Goal: Task Accomplishment & Management: Use online tool/utility

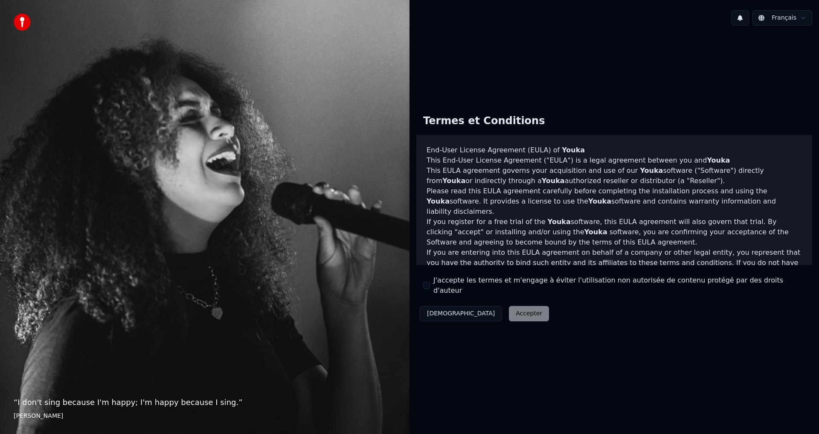
click at [486, 309] on div "Décliner Accepter" at bounding box center [484, 314] width 136 height 22
click at [430, 285] on div "J'accepte les termes et m'engage à éviter l'utilisation non autorisée de conten…" at bounding box center [614, 285] width 382 height 20
click at [428, 287] on button "J'accepte les termes et m'engage à éviter l'utilisation non autorisée de conten…" at bounding box center [426, 285] width 7 height 7
click at [509, 312] on button "Accepter" at bounding box center [529, 313] width 40 height 15
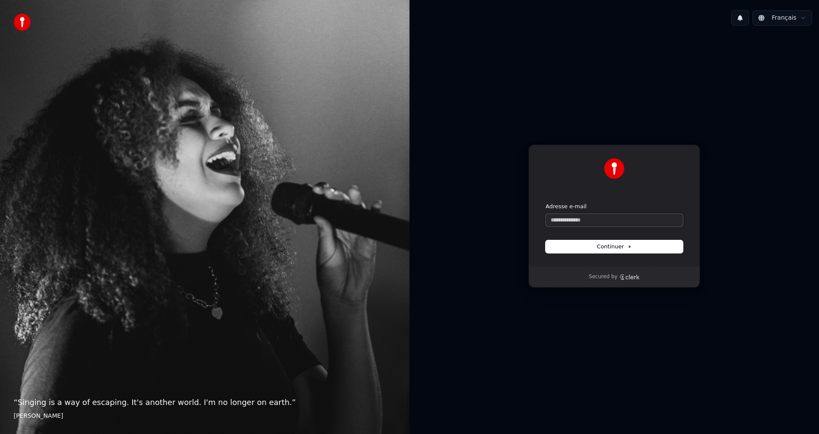
click at [598, 221] on input "Adresse e-mail" at bounding box center [614, 220] width 137 height 13
click at [616, 247] on span "Continuer" at bounding box center [614, 247] width 35 height 8
type input "**********"
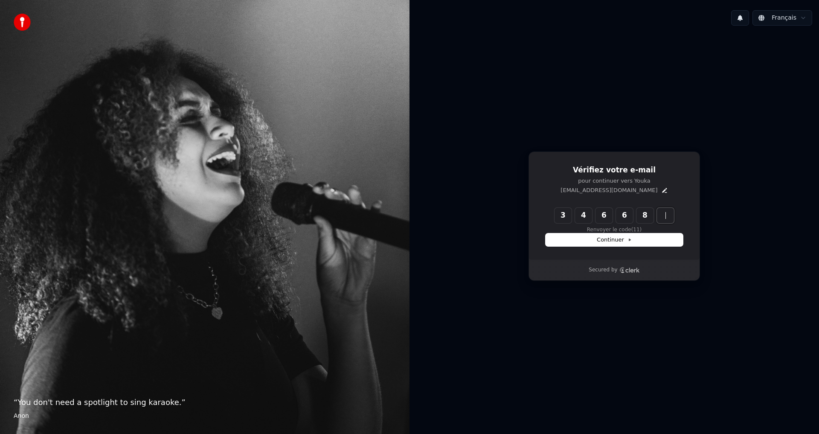
type input "******"
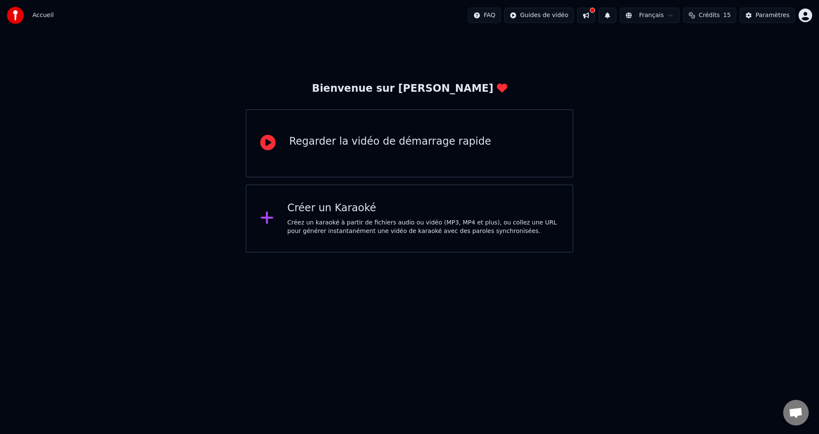
click at [405, 143] on div "Regarder la vidéo de démarrage rapide" at bounding box center [390, 142] width 202 height 14
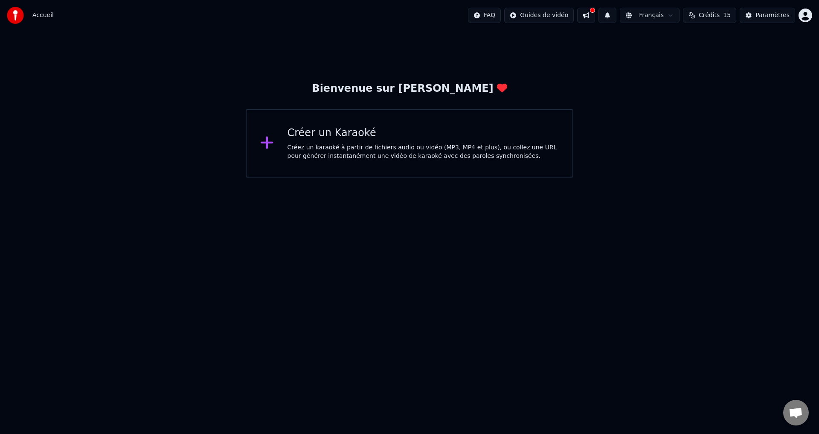
click at [348, 149] on div "Créez un karaoké à partir de fichiers audio ou vidéo (MP3, MP4 et plus), ou col…" at bounding box center [424, 151] width 272 height 17
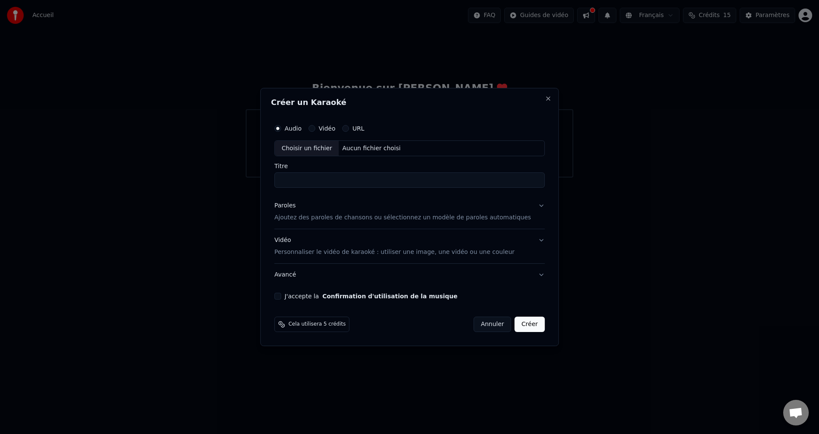
click at [349, 131] on button "URL" at bounding box center [345, 128] width 7 height 7
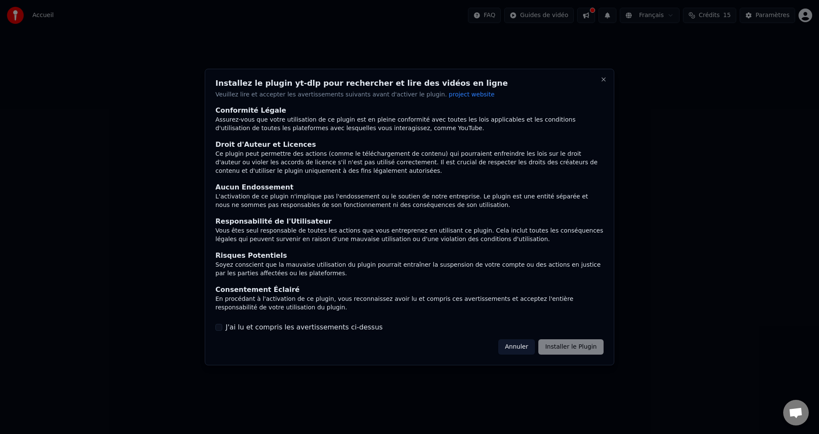
drag, startPoint x: 216, startPoint y: 327, endPoint x: 239, endPoint y: 332, distance: 23.2
click at [219, 327] on button "J'ai lu et compris les avertissements ci-dessus" at bounding box center [219, 327] width 7 height 7
click at [580, 347] on button "Installer le Plugin" at bounding box center [571, 346] width 65 height 15
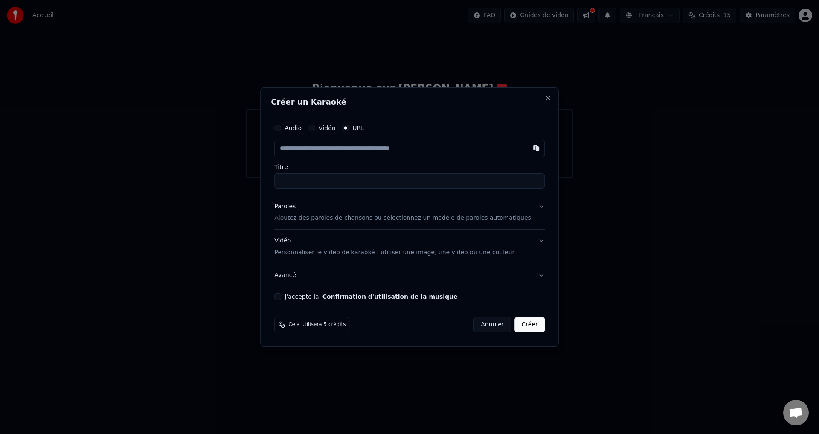
click at [324, 148] on input "text" at bounding box center [409, 148] width 271 height 17
paste input "**********"
type input "**********"
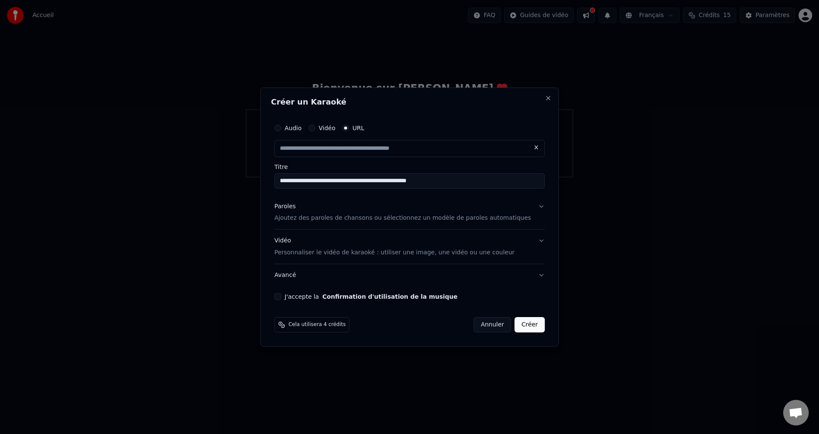
click at [529, 241] on button "Vidéo Personnaliser le vidéo de karaoké : utiliser une image, une vidéo ou une …" at bounding box center [409, 247] width 271 height 34
type input "**********"
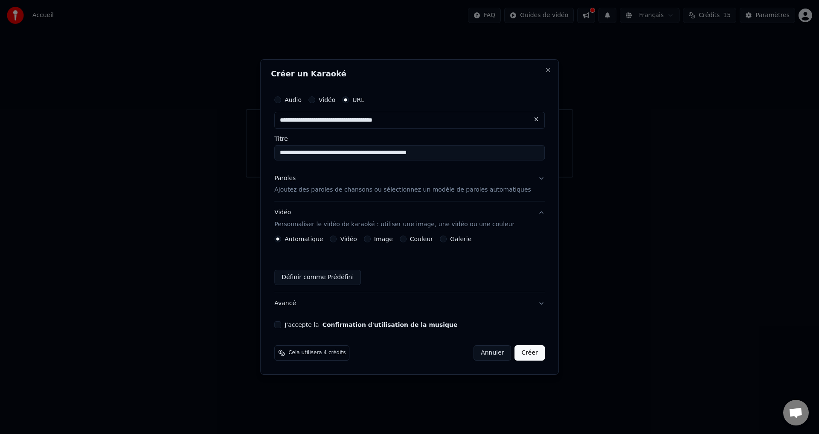
click at [294, 324] on div "J'accepte la Confirmation d'utilisation de la musique" at bounding box center [409, 324] width 271 height 7
click at [518, 353] on button "Créer" at bounding box center [530, 352] width 30 height 15
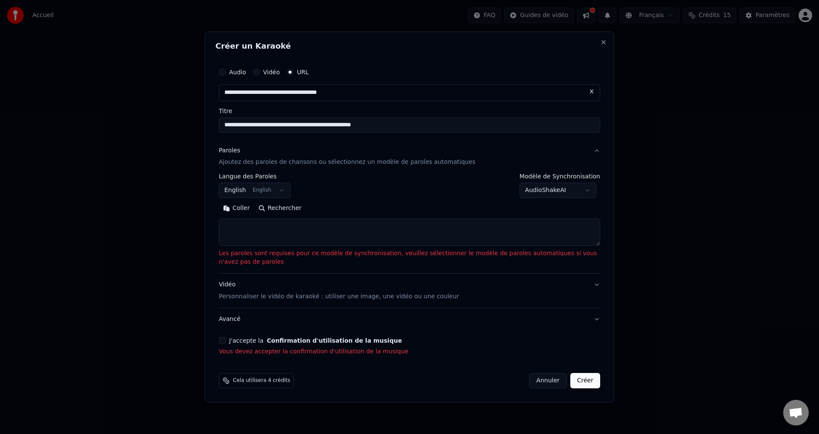
click at [277, 190] on button "English English" at bounding box center [255, 190] width 72 height 15
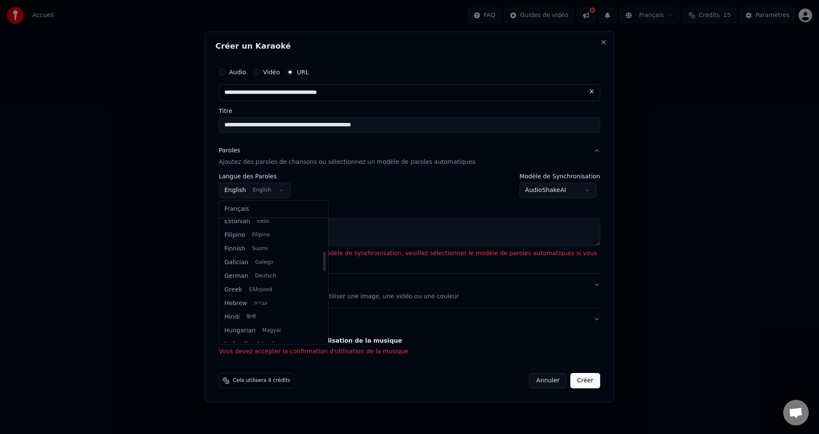
scroll to position [239, 0]
select select "**"
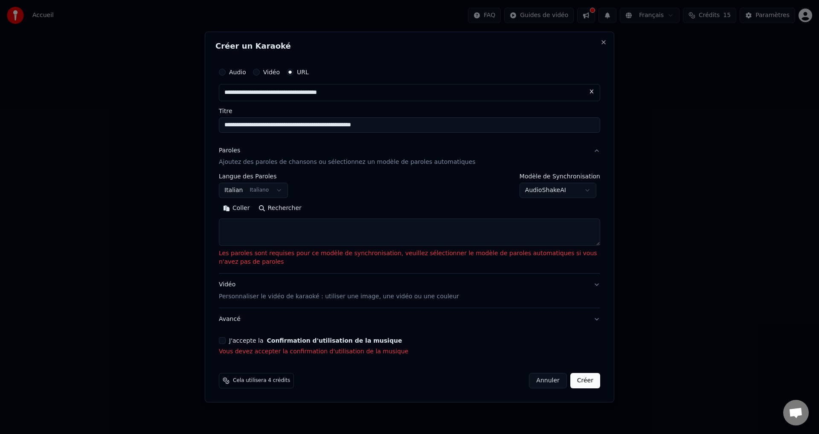
click at [227, 227] on textarea at bounding box center [409, 232] width 381 height 27
paste textarea "**********"
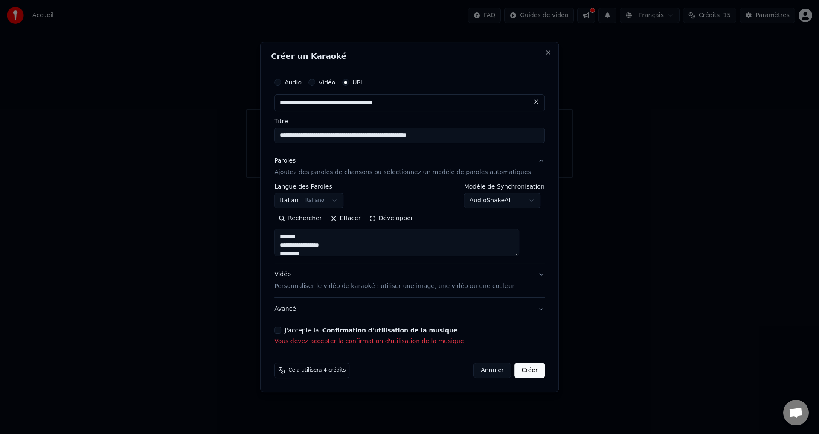
scroll to position [0, 0]
type textarea "**********"
click at [281, 331] on button "J'accepte la Confirmation d'utilisation de la musique" at bounding box center [277, 330] width 7 height 7
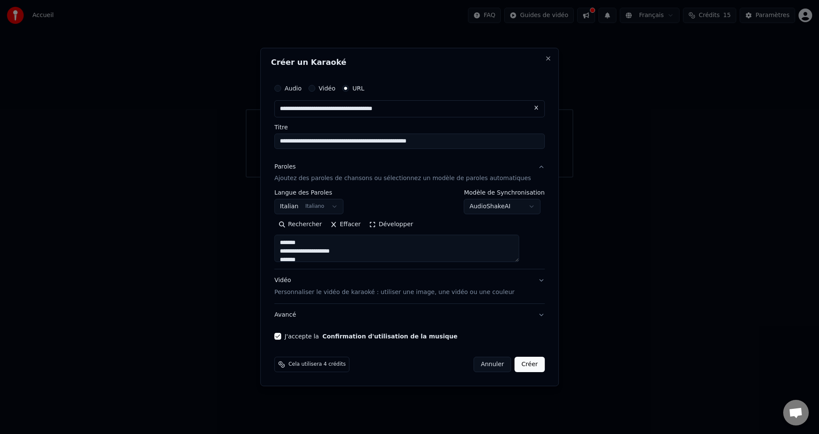
click at [520, 364] on button "Créer" at bounding box center [530, 364] width 30 height 15
select select "**"
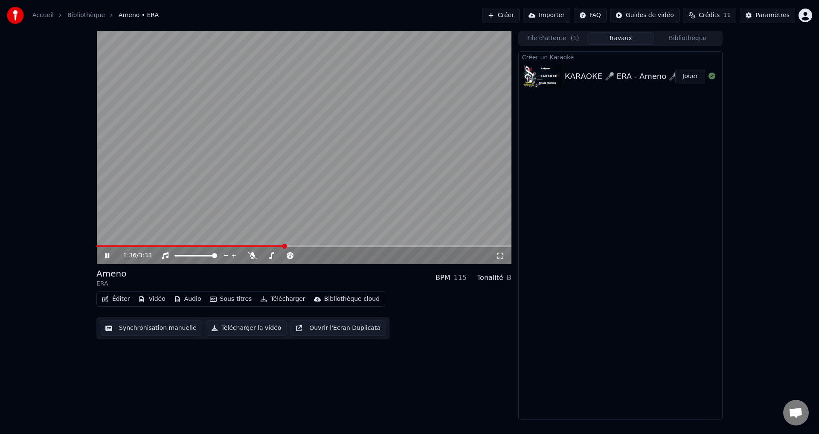
click at [107, 255] on icon at bounding box center [113, 255] width 20 height 7
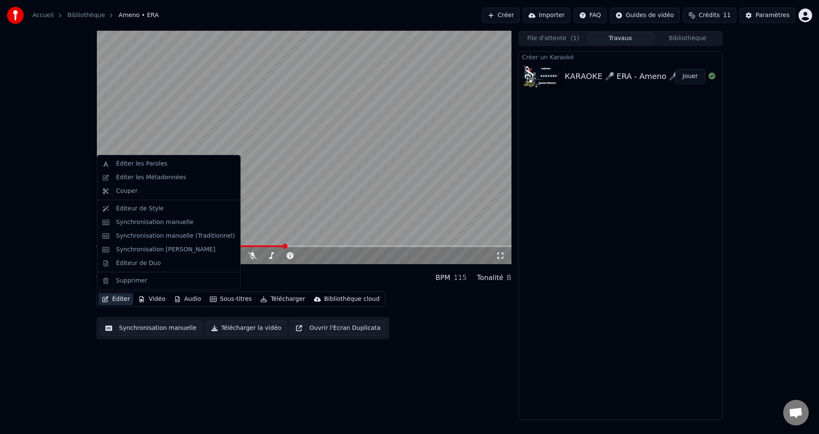
click at [120, 299] on button "Éditer" at bounding box center [116, 299] width 35 height 12
click at [134, 165] on div "Éditer les Paroles" at bounding box center [141, 164] width 51 height 9
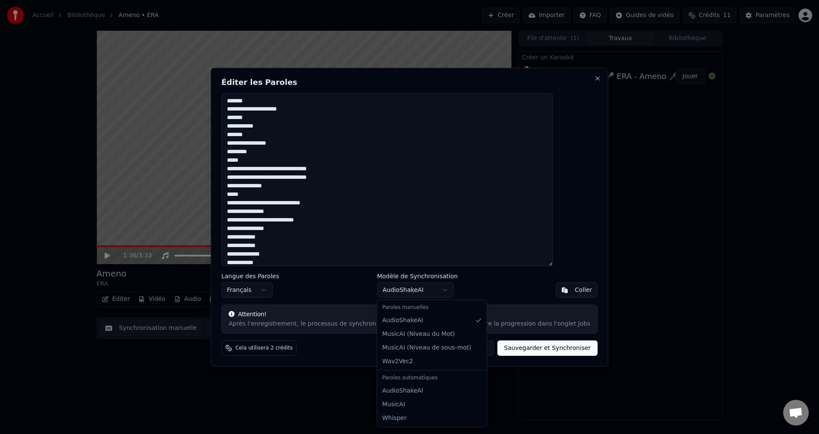
click at [446, 291] on body "Accueil Bibliothèque Ameno • ERA Créer Importer FAQ Guides de vidéo Crédits 11 …" at bounding box center [409, 217] width 819 height 434
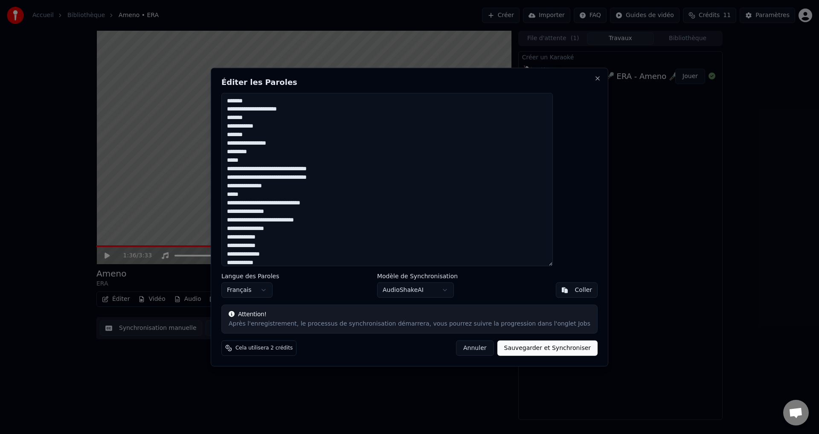
click at [691, 378] on div at bounding box center [409, 217] width 819 height 434
click at [464, 346] on button "Annuler" at bounding box center [475, 348] width 38 height 15
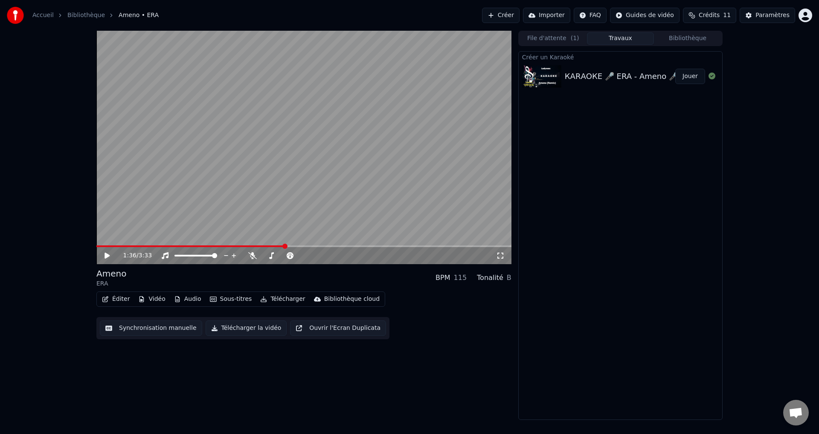
click at [42, 15] on link "Accueil" at bounding box center [42, 15] width 21 height 9
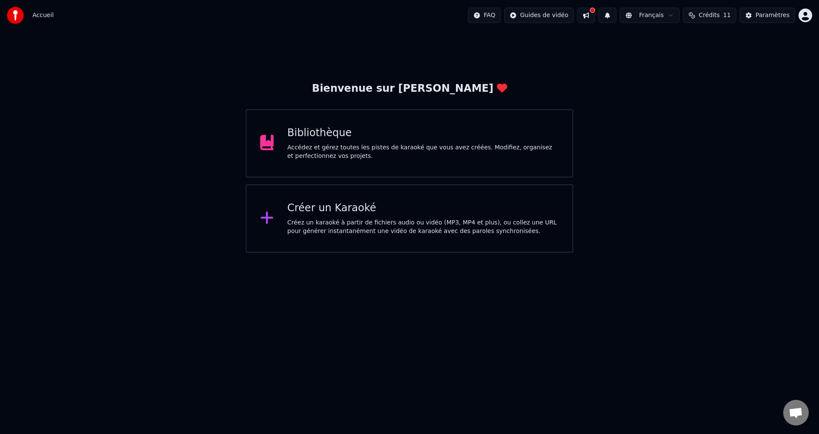
click at [40, 14] on span "Accueil" at bounding box center [42, 15] width 21 height 9
click at [348, 156] on div "Accédez et gérez toutes les pistes de karaoké que vous avez créées. Modifiez, o…" at bounding box center [424, 151] width 272 height 17
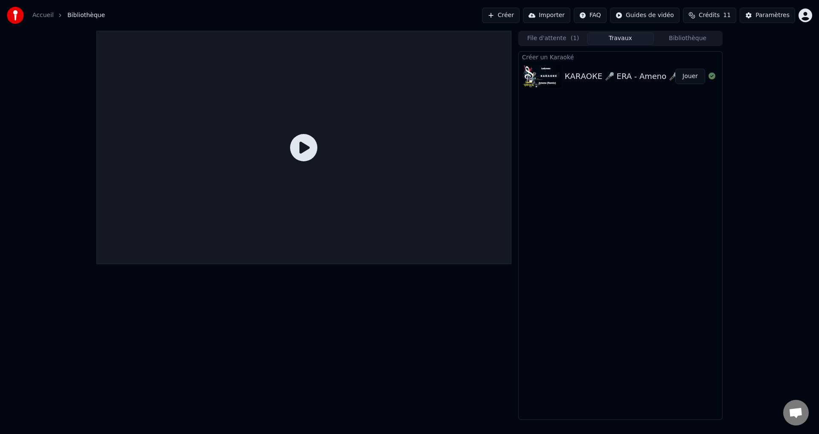
click at [618, 78] on div "КАRАОКЕ 🎤 ERA - Ameno 🎤 made in studio: KARAOKE-BASE.CLUB" at bounding box center [686, 76] width 242 height 12
drag, startPoint x: 626, startPoint y: 76, endPoint x: 313, endPoint y: 155, distance: 322.7
click at [313, 155] on div "File d'attente ( 1 ) Travaux Bibliothèque Créer un Karaoké КАRАОКЕ 🎤 ERA - Amen…" at bounding box center [410, 225] width 640 height 389
click at [303, 151] on icon at bounding box center [303, 147] width 27 height 27
click at [561, 74] on img at bounding box center [541, 76] width 39 height 22
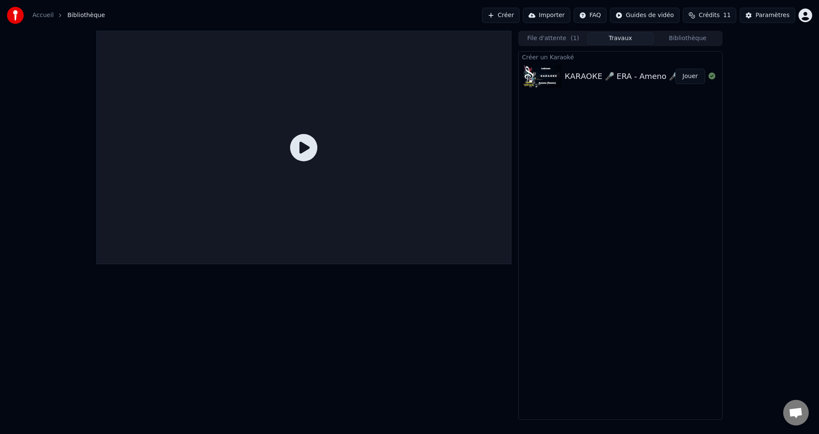
click at [686, 74] on button "Jouer" at bounding box center [691, 76] width 30 height 15
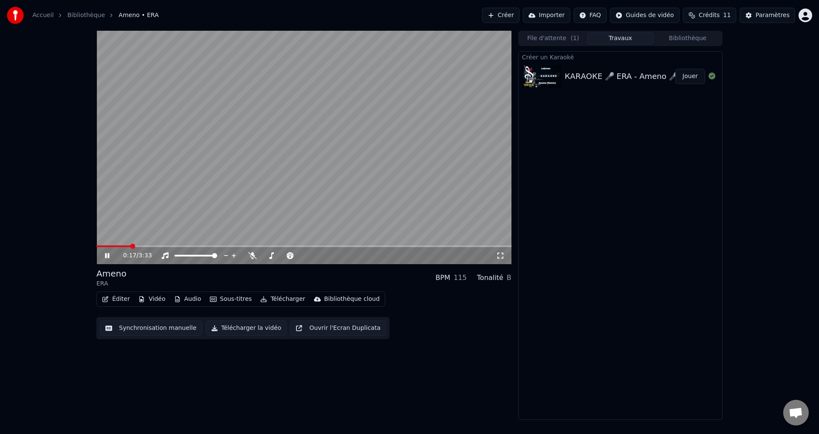
click at [676, 69] on button "Jouer" at bounding box center [691, 76] width 30 height 15
click at [109, 258] on icon at bounding box center [107, 255] width 4 height 5
click at [117, 299] on button "Éditer" at bounding box center [116, 299] width 35 height 12
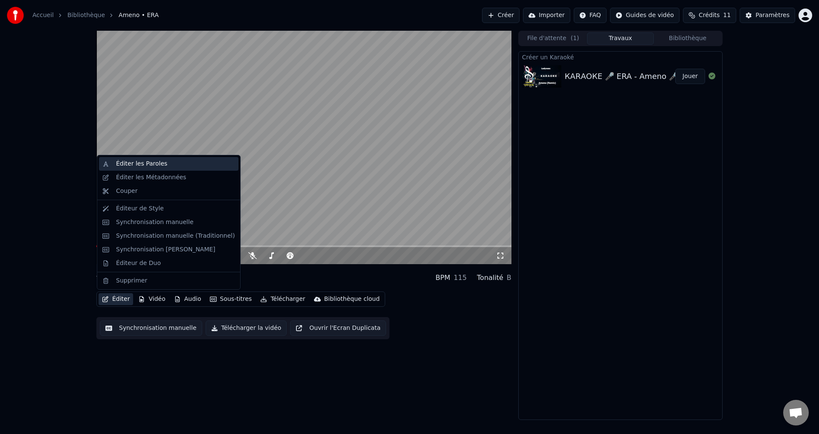
click at [128, 164] on div "Éditer les Paroles" at bounding box center [141, 164] width 51 height 9
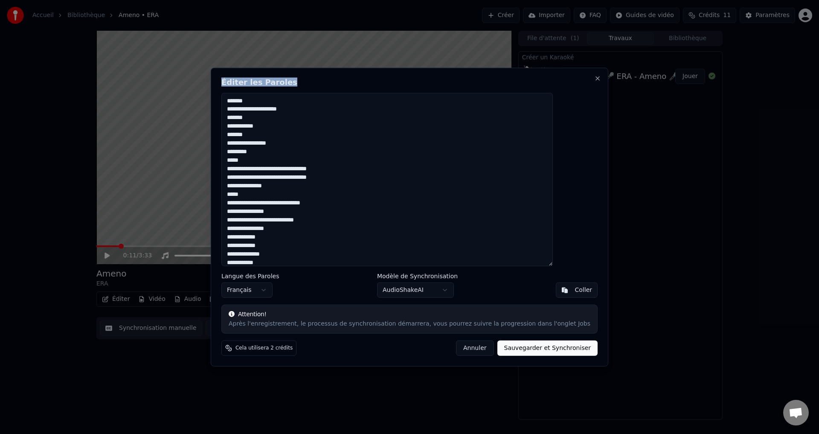
drag, startPoint x: 403, startPoint y: 76, endPoint x: 636, endPoint y: 149, distance: 243.9
click at [636, 149] on body "Accueil Bibliothèque Ameno • ERA Créer Importer FAQ Guides de vidéo Crédits 11 …" at bounding box center [409, 217] width 819 height 434
click at [408, 84] on h2 "Éditer les Paroles" at bounding box center [409, 82] width 376 height 8
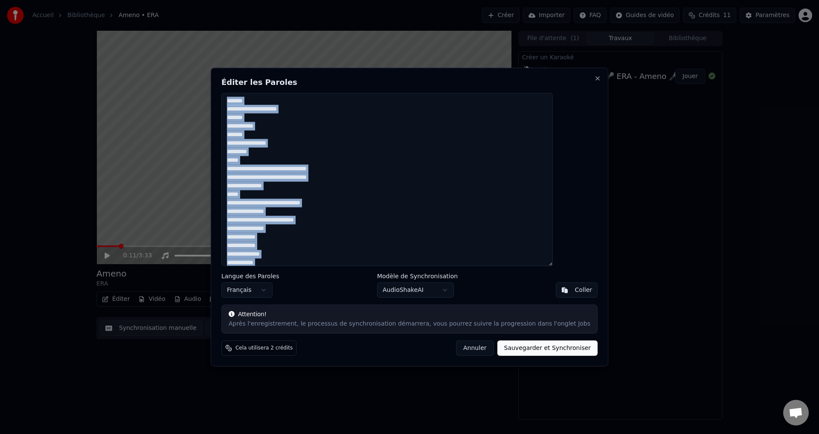
drag, startPoint x: 408, startPoint y: 84, endPoint x: 577, endPoint y: 134, distance: 176.9
click at [577, 134] on div "Éditer les Paroles Langue des Paroles Français Modèle de Synchronisation AudioS…" at bounding box center [410, 216] width 398 height 299
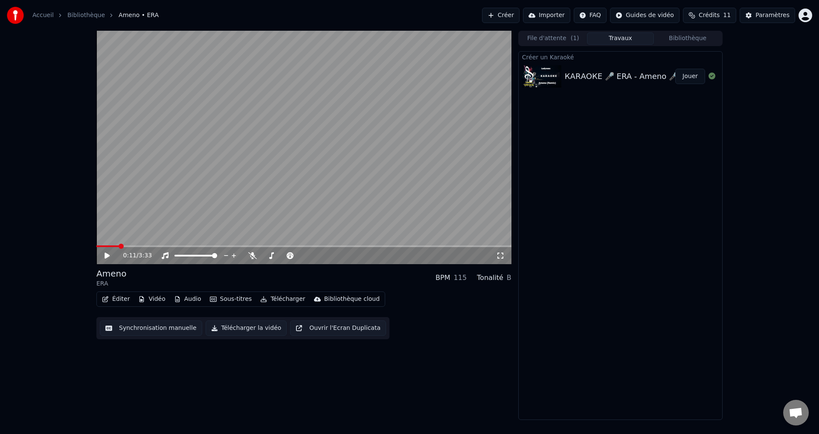
drag, startPoint x: 122, startPoint y: 245, endPoint x: 91, endPoint y: 246, distance: 30.3
click at [96, 247] on span at bounding box center [96, 246] width 0 height 2
click at [127, 300] on button "Éditer" at bounding box center [116, 299] width 35 height 12
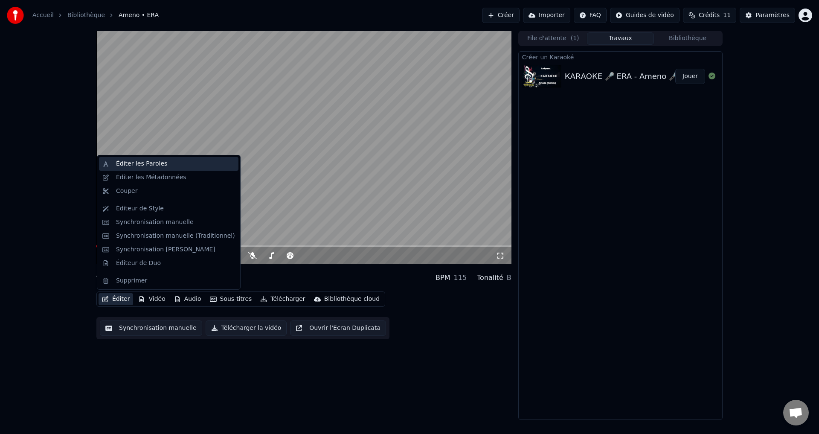
click at [150, 165] on div "Éditer les Paroles" at bounding box center [141, 164] width 51 height 9
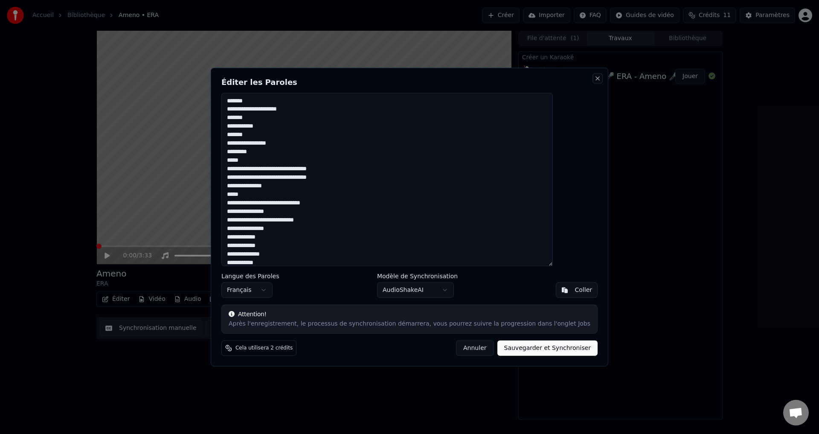
click at [594, 79] on button "Close" at bounding box center [597, 78] width 7 height 7
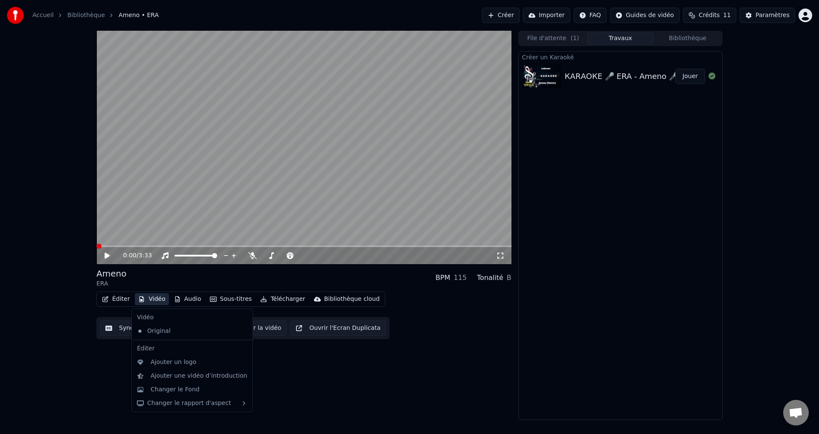
click at [153, 299] on button "Vidéo" at bounding box center [152, 299] width 34 height 12
click at [172, 392] on div "Changer le Fond" at bounding box center [175, 389] width 49 height 9
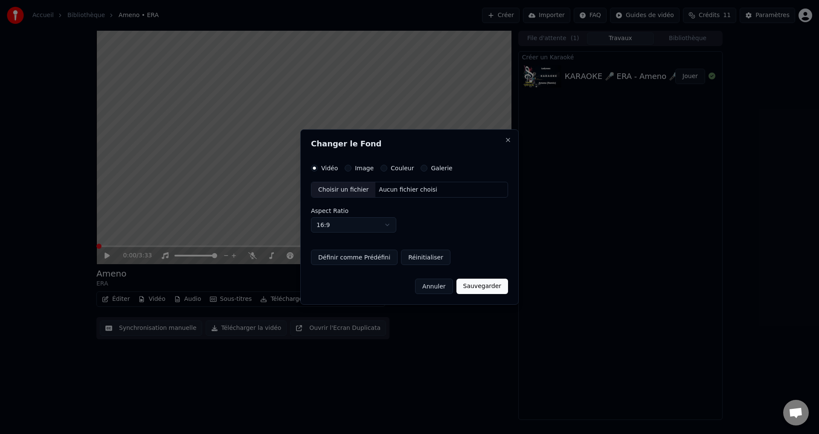
click at [362, 171] on label "Image" at bounding box center [364, 168] width 19 height 6
click at [352, 172] on button "Image" at bounding box center [348, 168] width 7 height 7
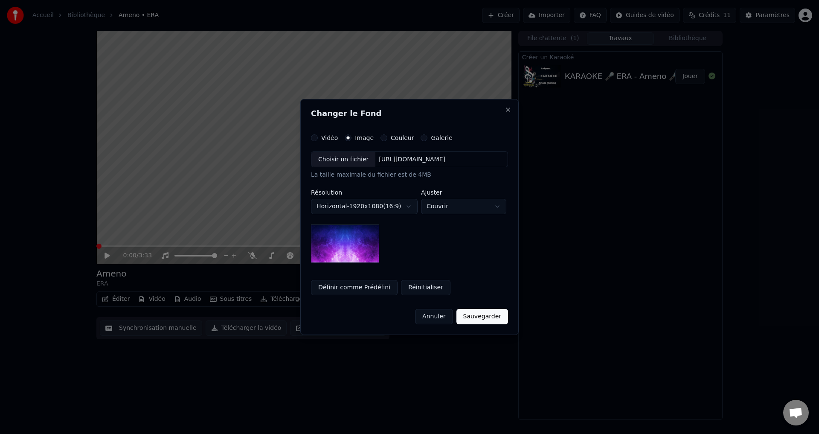
click at [408, 206] on body "**********" at bounding box center [409, 217] width 819 height 434
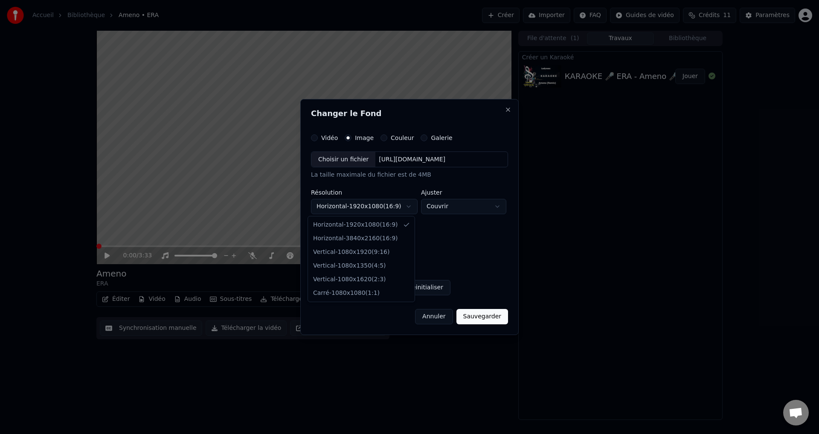
click at [408, 206] on body "**********" at bounding box center [409, 217] width 819 height 434
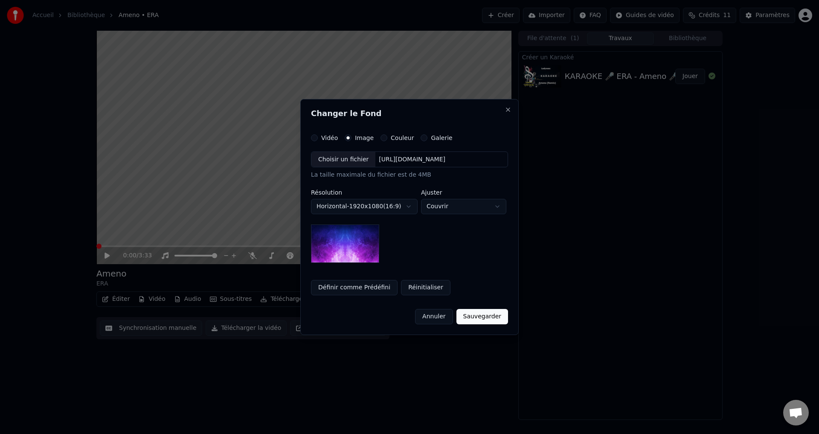
click at [435, 138] on label "Galerie" at bounding box center [441, 138] width 21 height 6
click at [428, 138] on button "Galerie" at bounding box center [424, 137] width 7 height 7
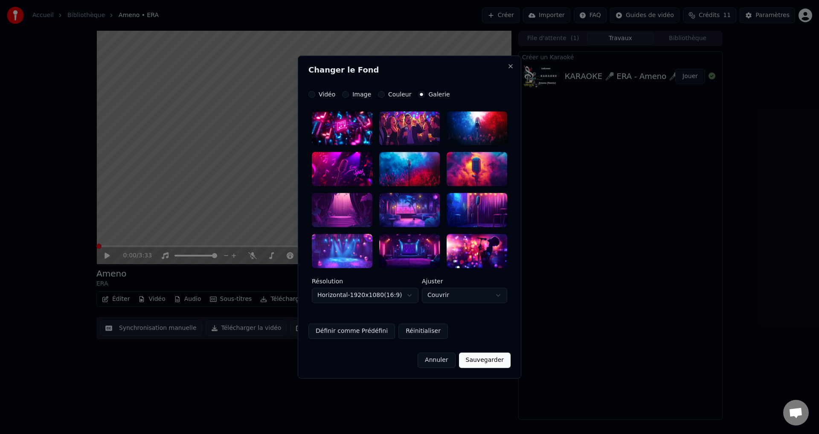
click at [352, 95] on label "Image" at bounding box center [361, 94] width 19 height 6
click at [349, 95] on button "Image" at bounding box center [345, 94] width 7 height 7
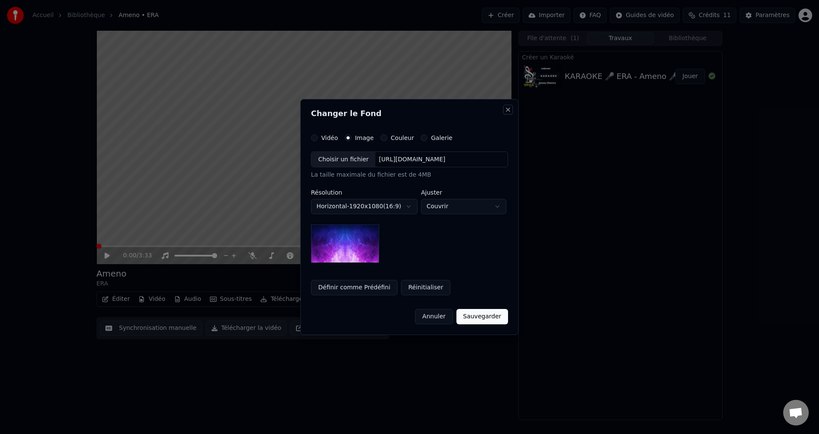
click at [510, 111] on button "Close" at bounding box center [508, 109] width 7 height 7
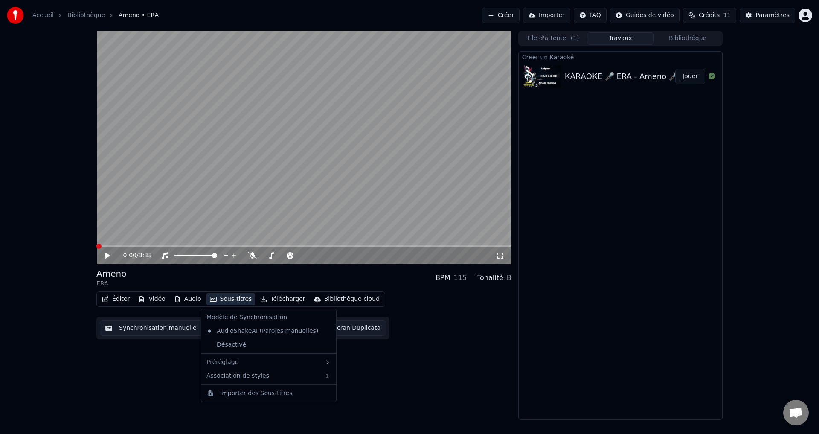
click at [226, 300] on button "Sous-titres" at bounding box center [231, 299] width 49 height 12
click at [260, 332] on div "AudioShakeAI (Paroles manuelles)" at bounding box center [262, 331] width 119 height 14
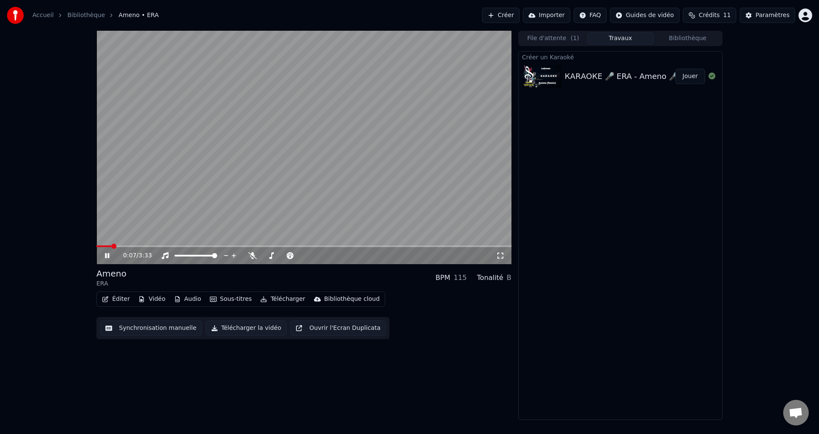
click at [107, 254] on icon at bounding box center [107, 255] width 4 height 5
click at [96, 247] on span at bounding box center [98, 246] width 5 height 5
click at [500, 256] on icon at bounding box center [500, 255] width 9 height 7
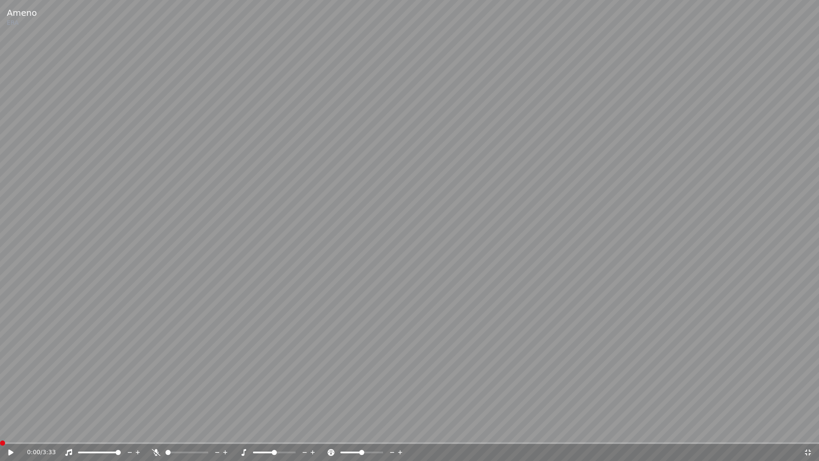
click at [10, 434] on icon at bounding box center [11, 452] width 5 height 6
click at [10, 434] on icon at bounding box center [11, 452] width 4 height 5
click at [9, 434] on icon at bounding box center [11, 452] width 5 height 6
click at [11, 434] on icon at bounding box center [17, 452] width 20 height 7
click at [11, 434] on icon at bounding box center [11, 452] width 5 height 6
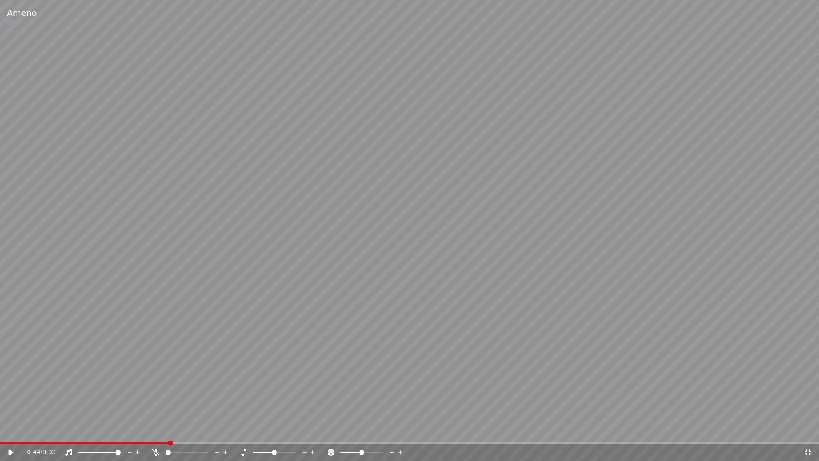
click at [806, 434] on icon at bounding box center [808, 452] width 9 height 7
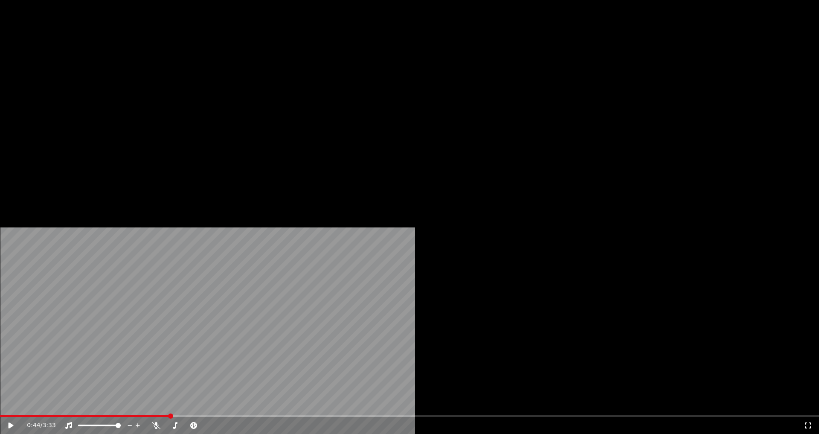
click at [183, 72] on button "Audio" at bounding box center [188, 66] width 34 height 12
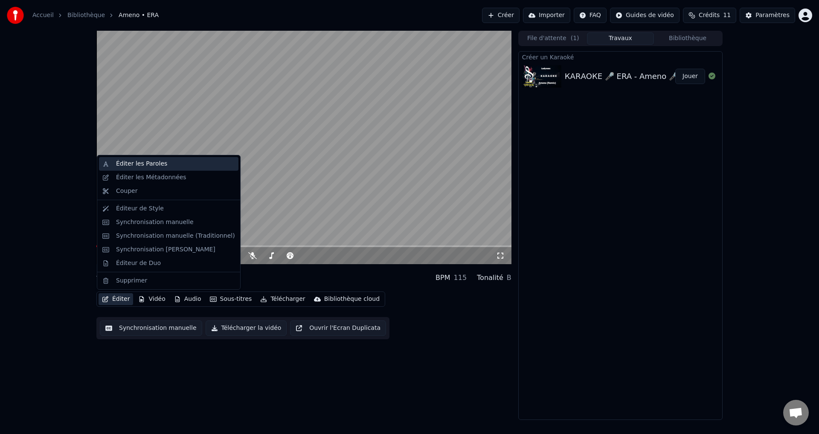
click at [122, 165] on div "Éditer les Paroles" at bounding box center [141, 164] width 51 height 9
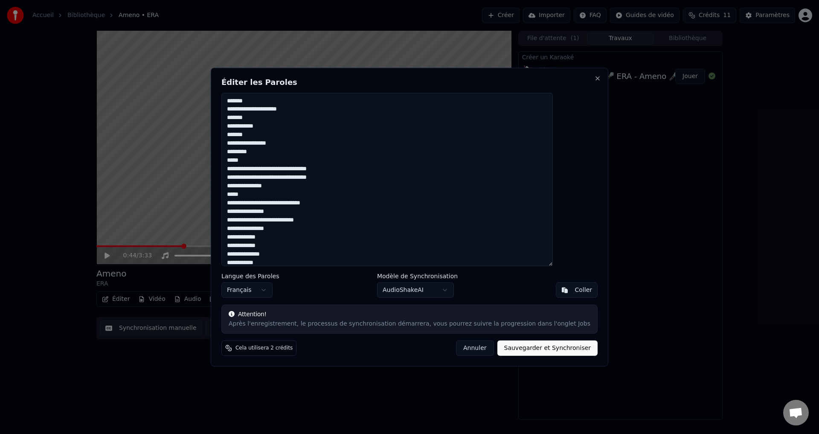
click at [464, 347] on button "Annuler" at bounding box center [475, 348] width 38 height 15
